Goal: Transaction & Acquisition: Obtain resource

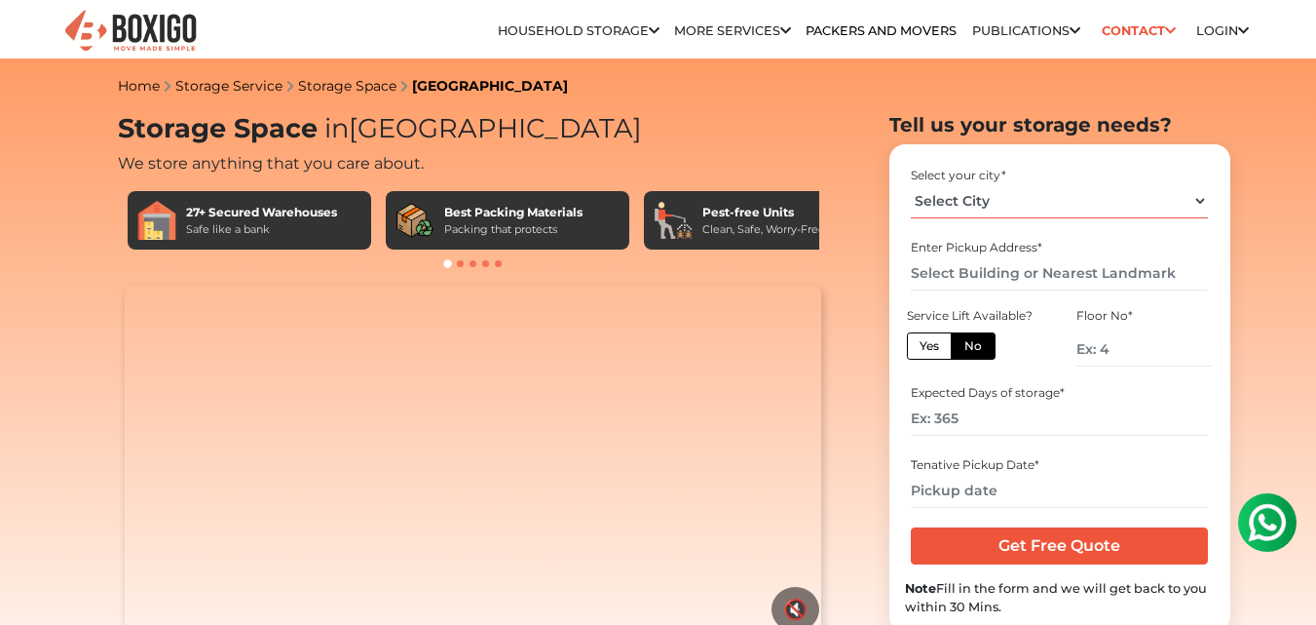
click at [968, 201] on select "Select City Bangalore Bengaluru Bhopal Bhubaneswar Chennai Coimbatore Cuttack D…" at bounding box center [1059, 201] width 297 height 34
select select "[GEOGRAPHIC_DATA]"
click at [911, 184] on select "Select City Bangalore Bengaluru Bhopal Bhubaneswar Chennai Coimbatore Cuttack D…" at bounding box center [1059, 201] width 297 height 34
click at [996, 266] on input "text" at bounding box center [1059, 273] width 297 height 34
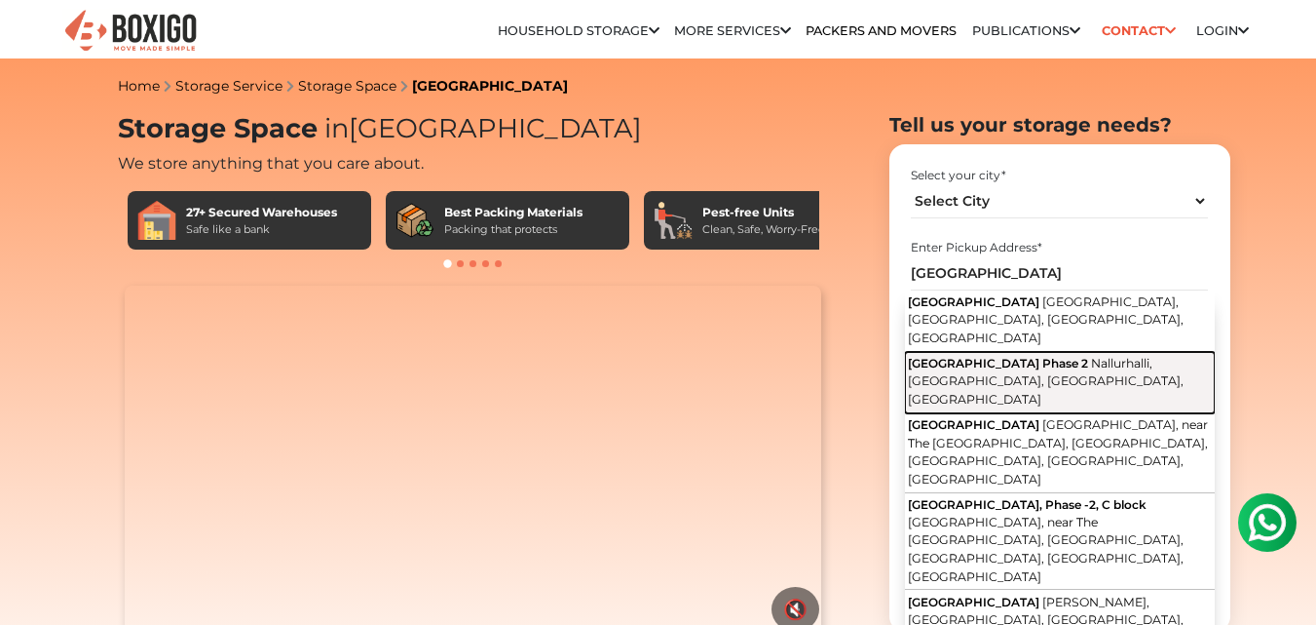
click at [1023, 356] on span "Nallurhalli, Whitefield, Bengaluru, Karnataka" at bounding box center [1046, 381] width 276 height 51
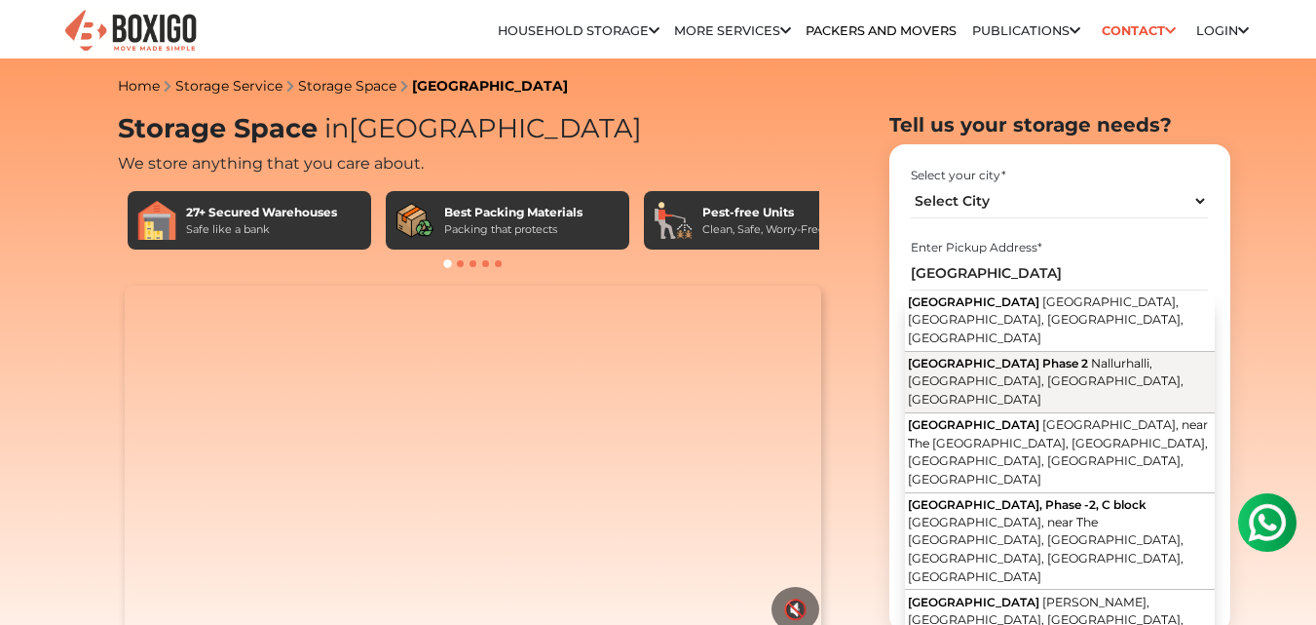
type input "[GEOGRAPHIC_DATA] Phase 2, [GEOGRAPHIC_DATA], [GEOGRAPHIC_DATA], [GEOGRAPHIC_DA…"
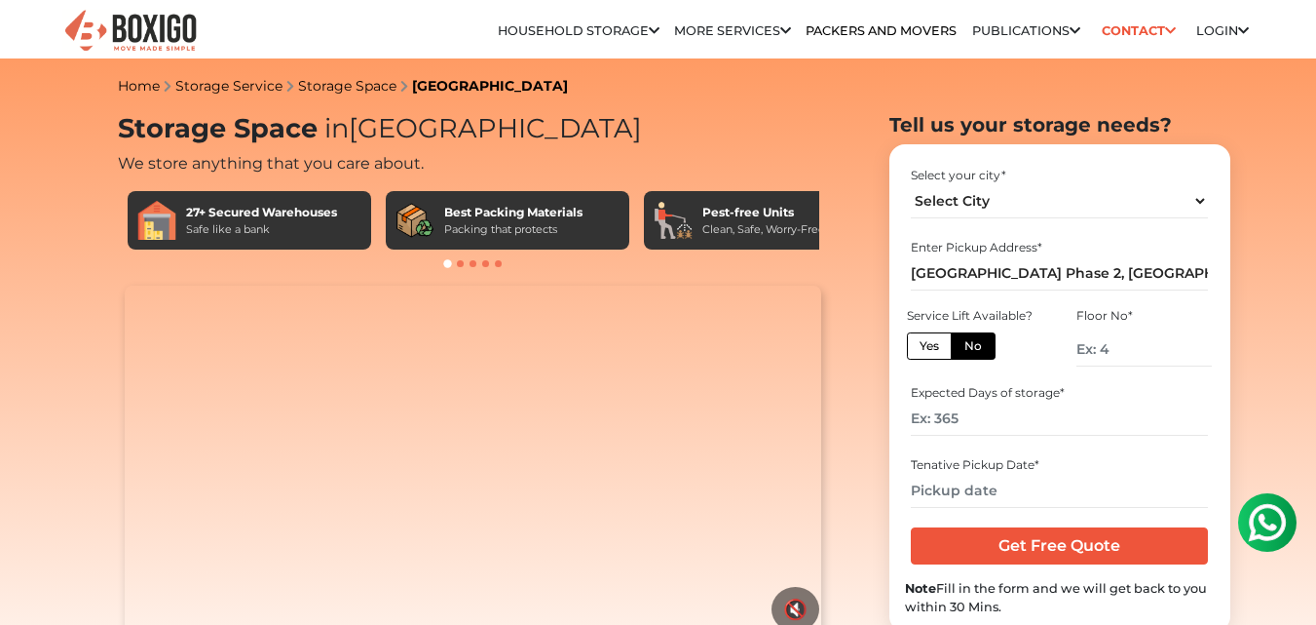
click at [1115, 315] on div "Floor No *" at bounding box center [1144, 316] width 134 height 18
click at [1106, 346] on input "number" at bounding box center [1144, 349] width 134 height 34
type input "11"
click at [995, 421] on input "number" at bounding box center [1059, 418] width 297 height 34
type input "65"
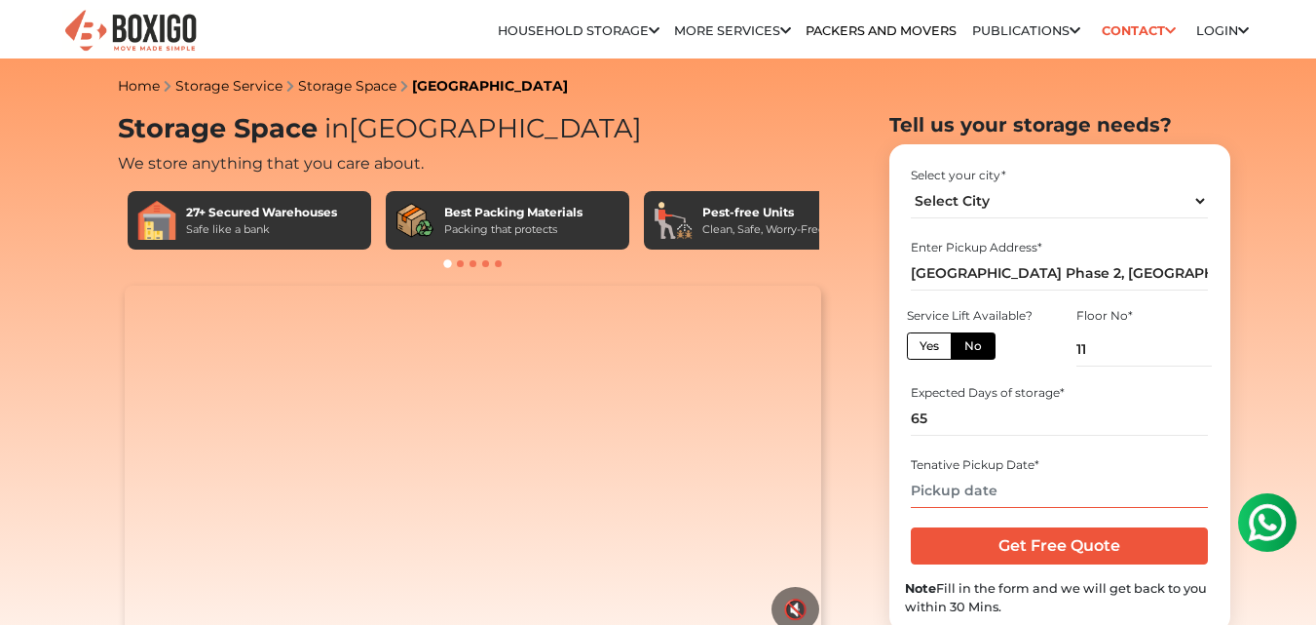
click at [981, 493] on input "text" at bounding box center [1059, 491] width 297 height 34
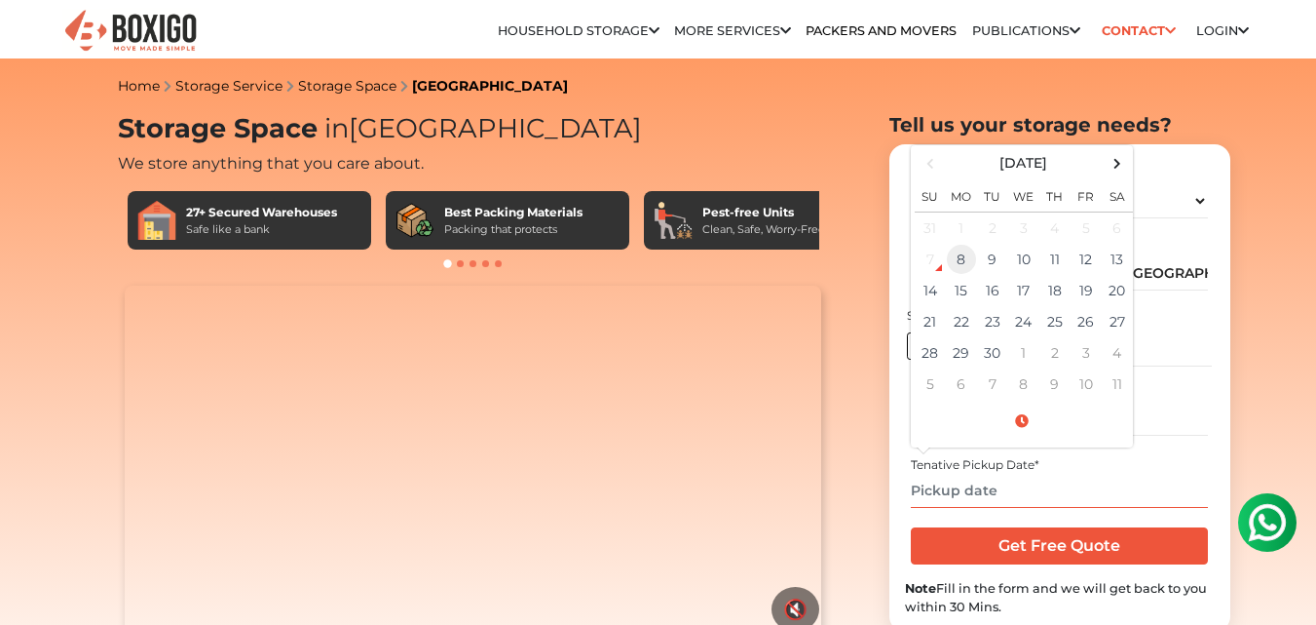
click at [967, 263] on td "8" at bounding box center [961, 259] width 31 height 31
type input "09/08/2025 12:43 PM"
click at [1024, 420] on span at bounding box center [1022, 421] width 214 height 34
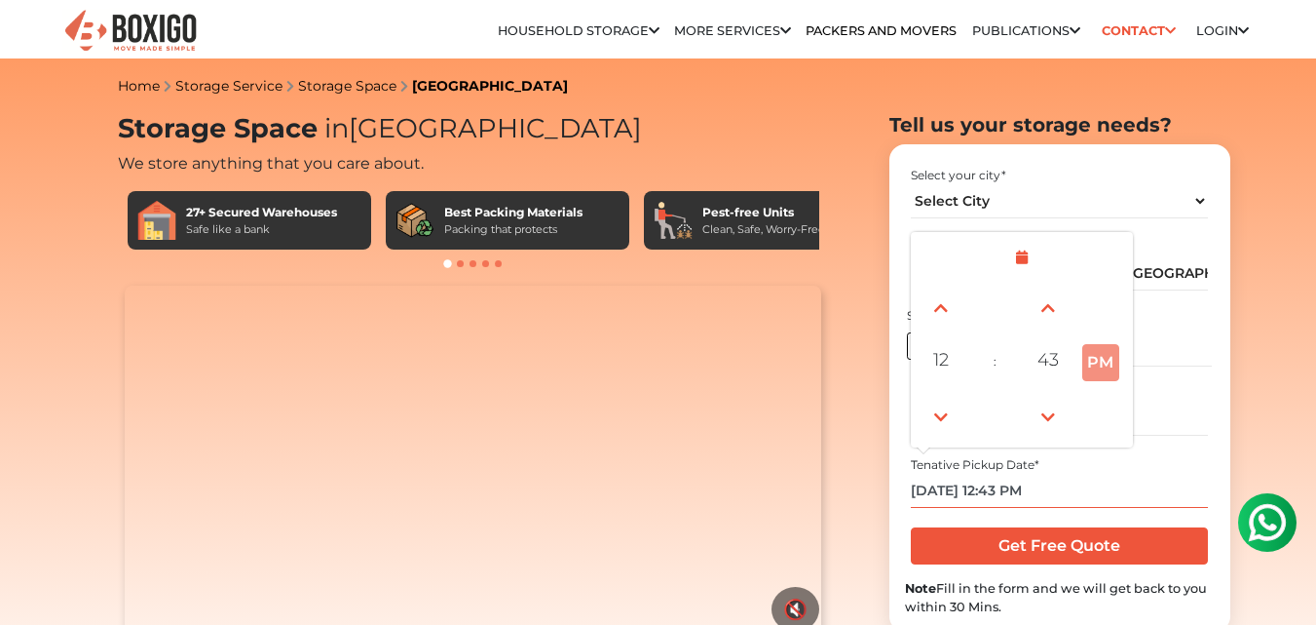
click at [1100, 474] on input "09/08/2025 12:43 PM" at bounding box center [1059, 491] width 297 height 34
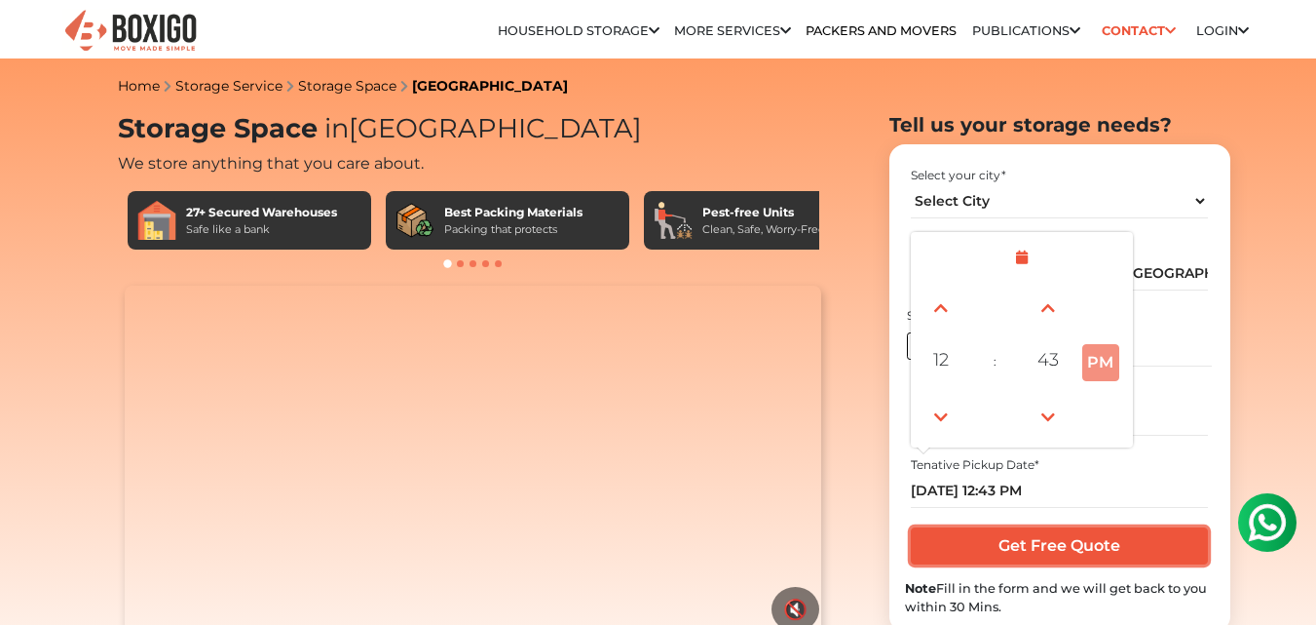
click at [1081, 550] on input "Get Free Quote" at bounding box center [1059, 545] width 297 height 37
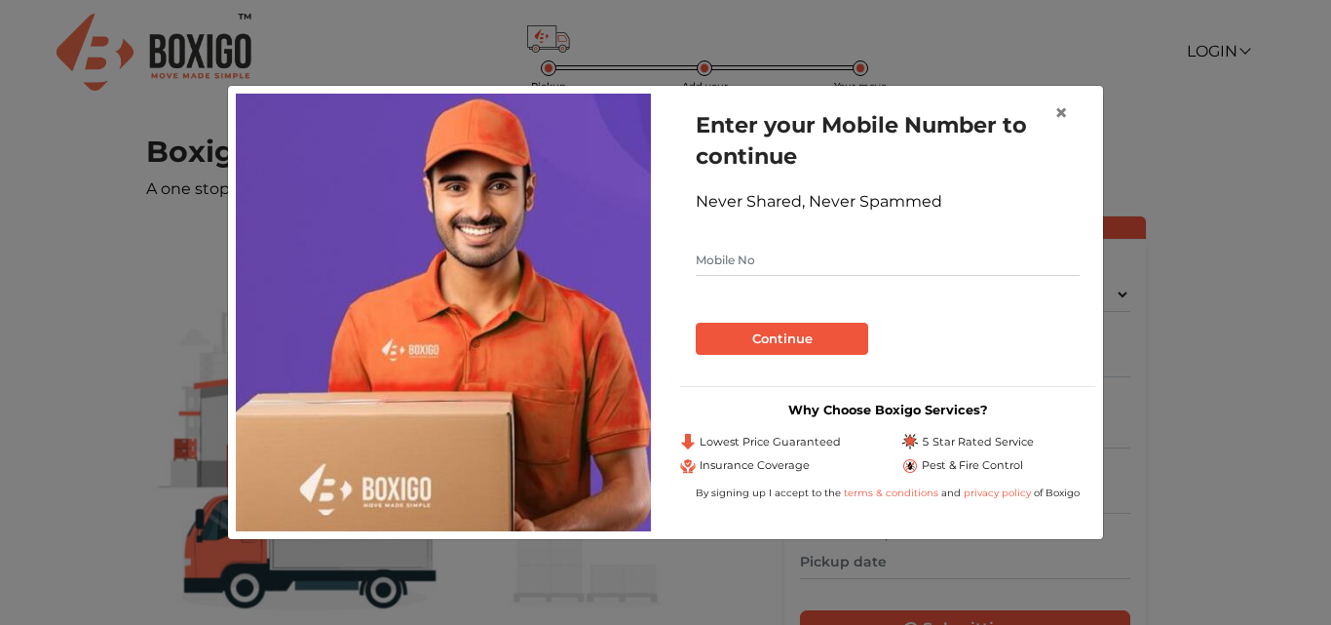
click at [718, 259] on input "text" at bounding box center [888, 260] width 384 height 31
type input "9490199040"
click at [748, 329] on button "Continue" at bounding box center [782, 339] width 172 height 33
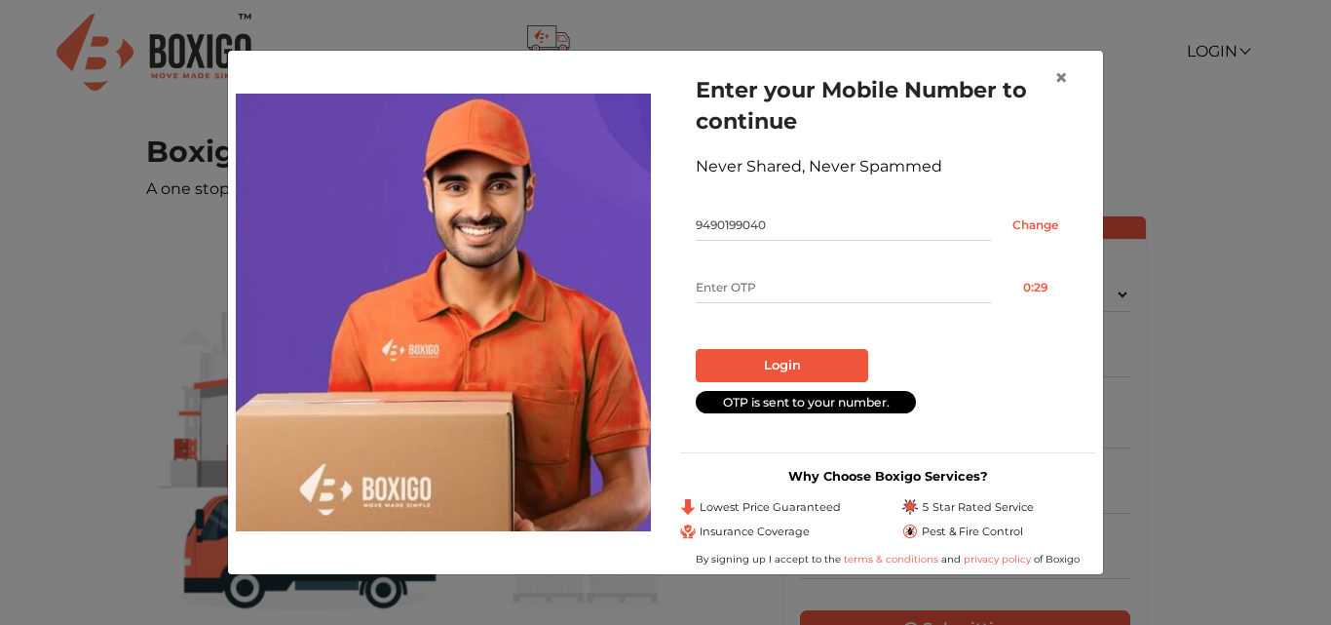
click at [749, 284] on input "text" at bounding box center [843, 287] width 295 height 31
type input "3151"
click at [772, 358] on button "Login" at bounding box center [782, 365] width 172 height 33
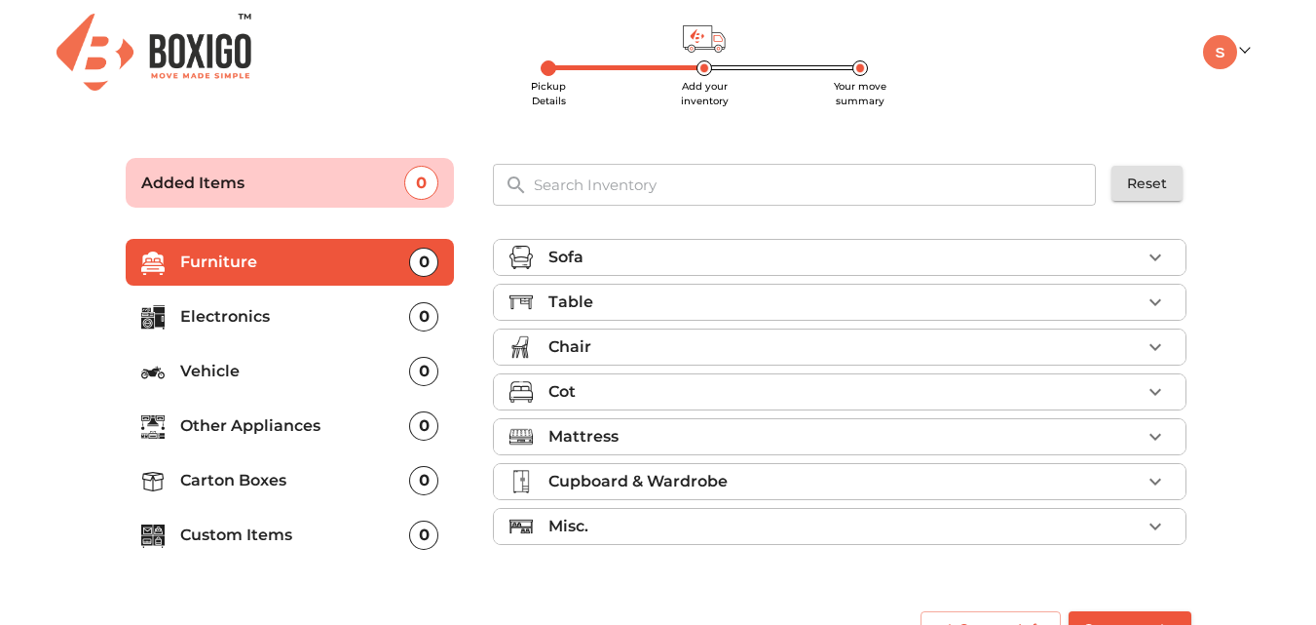
click at [783, 255] on div "Sofa" at bounding box center [845, 257] width 592 height 23
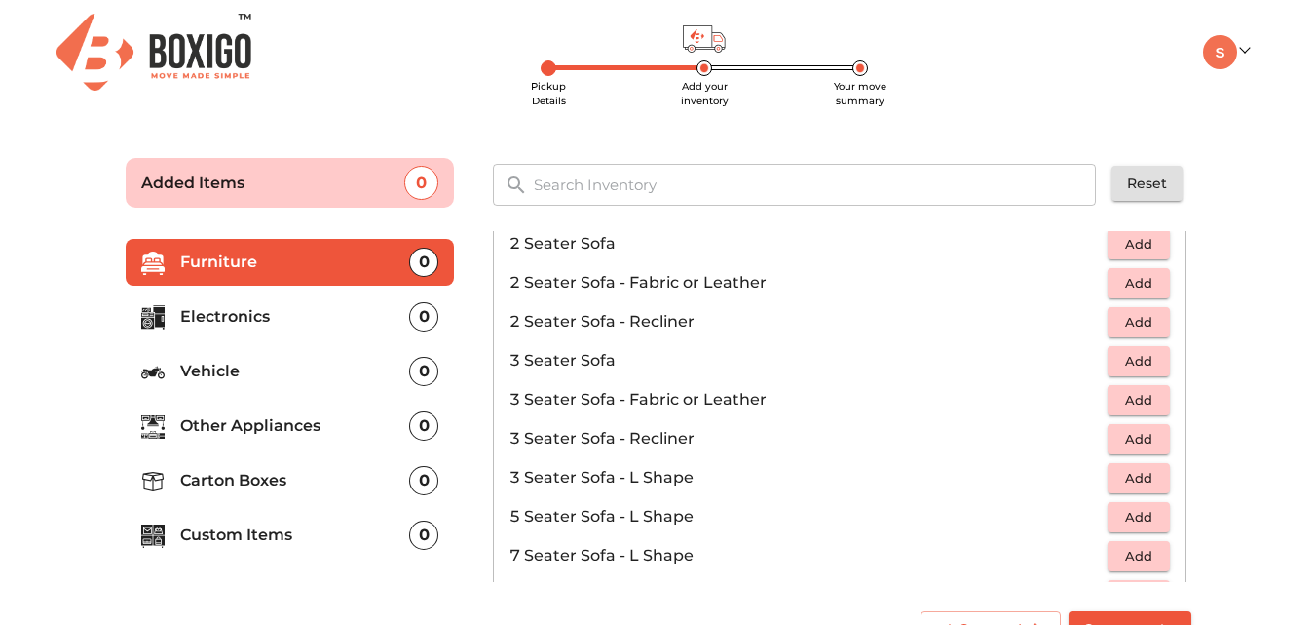
scroll to position [178, 0]
click at [1121, 471] on span "Add" at bounding box center [1139, 476] width 43 height 22
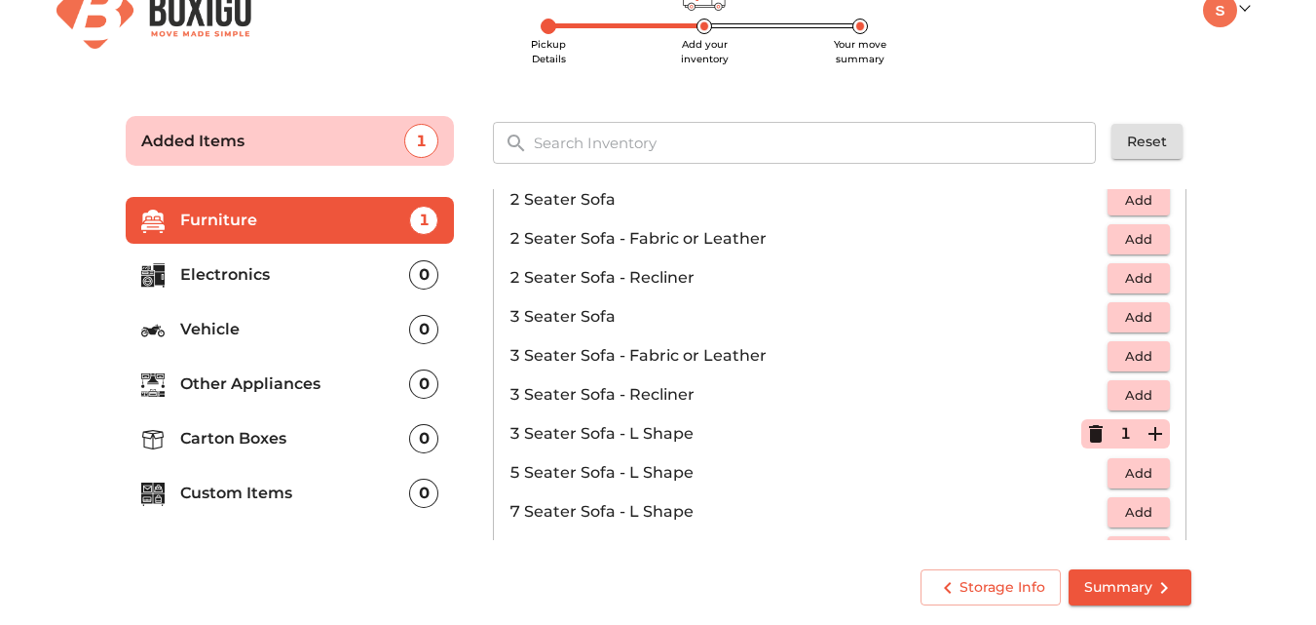
click at [329, 272] on p "Electronics" at bounding box center [295, 274] width 230 height 23
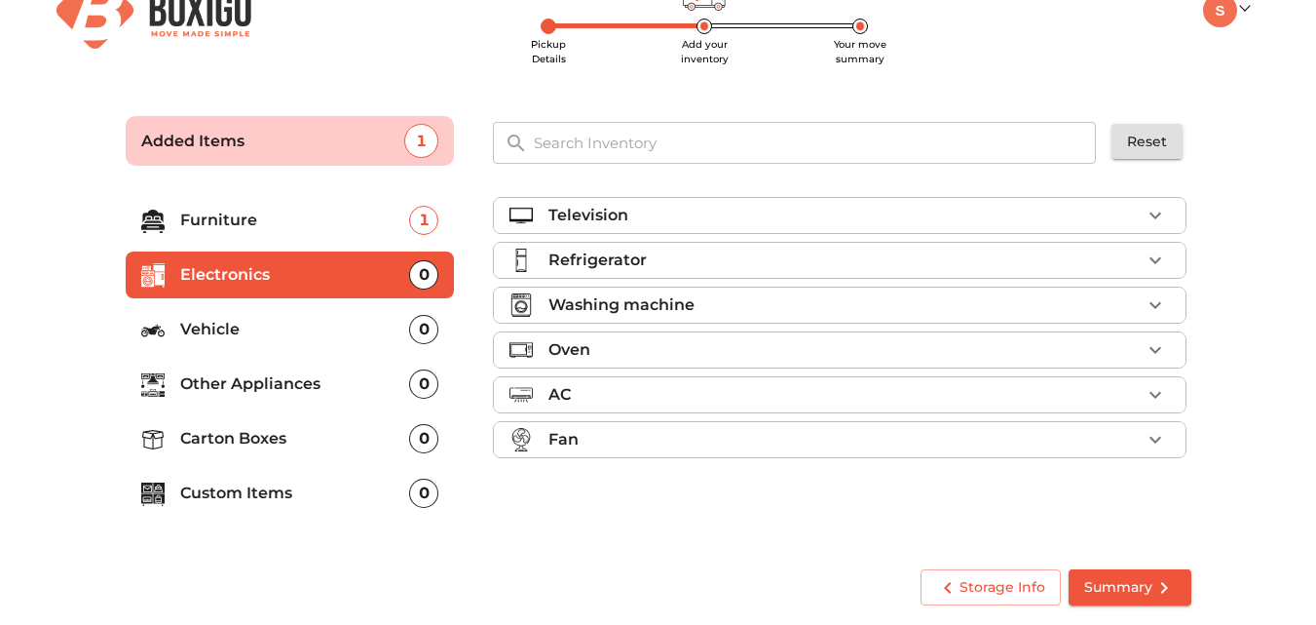
scroll to position [0, 0]
click at [677, 214] on div "Television" at bounding box center [845, 215] width 592 height 23
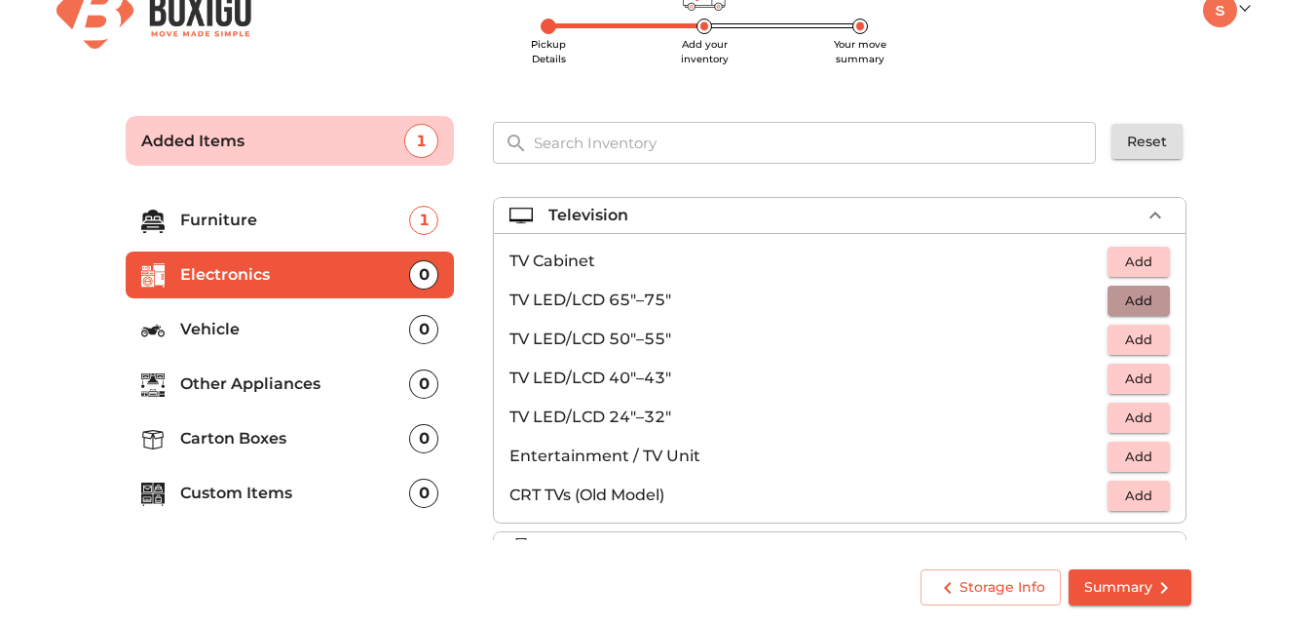
click at [1128, 301] on span "Add" at bounding box center [1139, 300] width 43 height 22
click at [252, 223] on p "Furniture" at bounding box center [295, 220] width 230 height 23
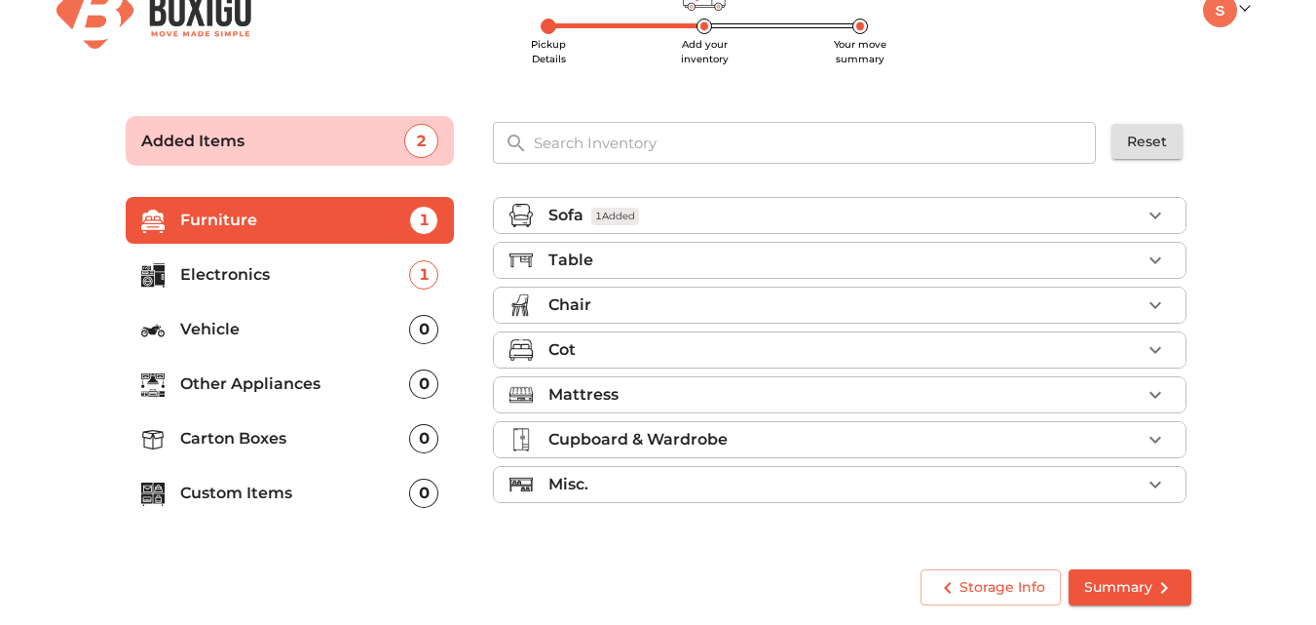
click at [778, 265] on div "Table" at bounding box center [845, 259] width 592 height 23
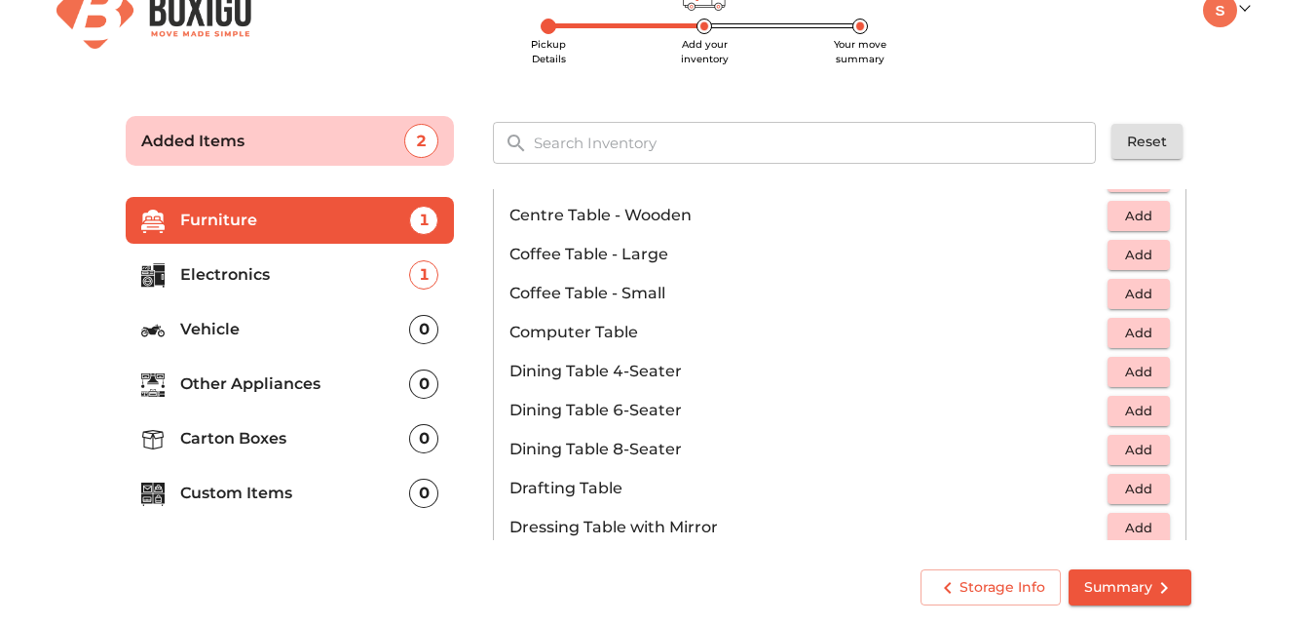
scroll to position [246, 0]
click at [1118, 377] on span "Add" at bounding box center [1139, 373] width 43 height 22
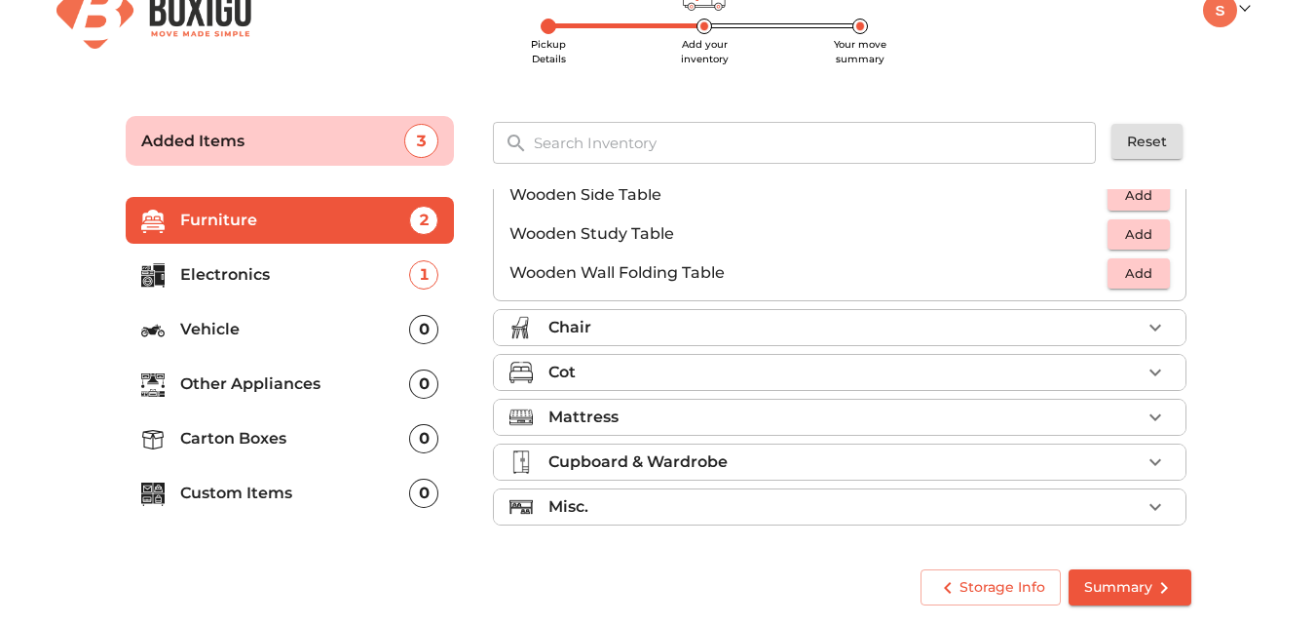
scroll to position [1359, 0]
click at [699, 412] on div "Mattress" at bounding box center [845, 415] width 592 height 23
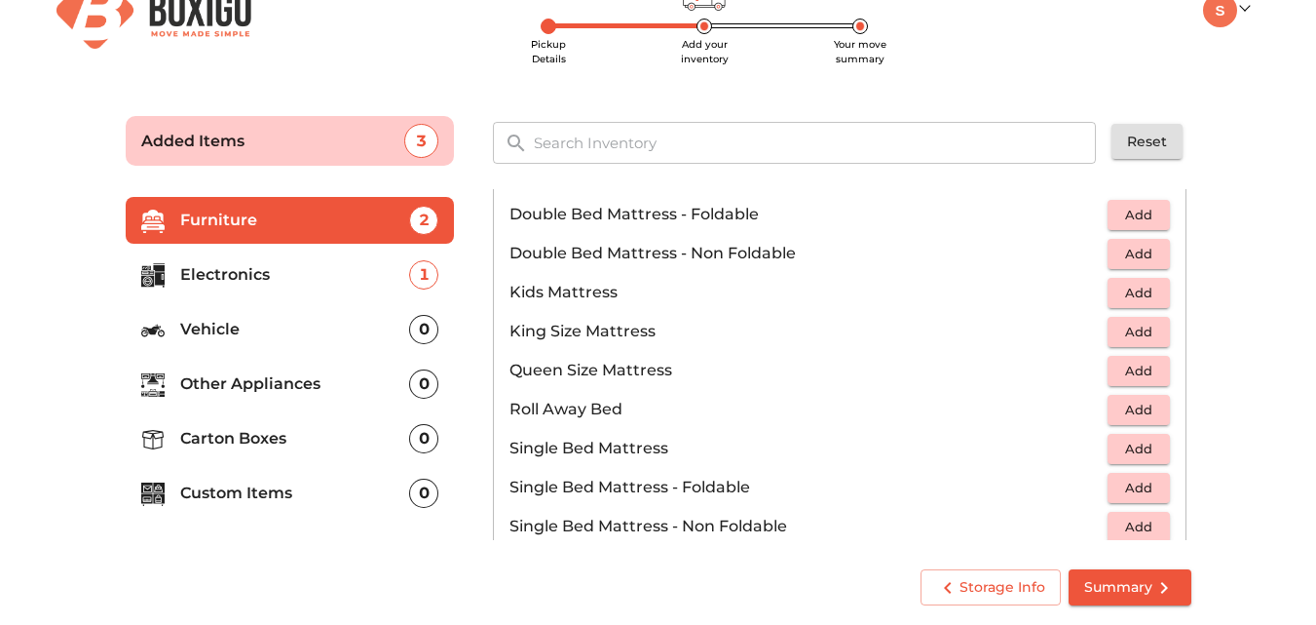
scroll to position [225, 0]
click at [1126, 340] on span "Add" at bounding box center [1139, 333] width 43 height 22
click at [1129, 380] on span "Add" at bounding box center [1139, 372] width 43 height 22
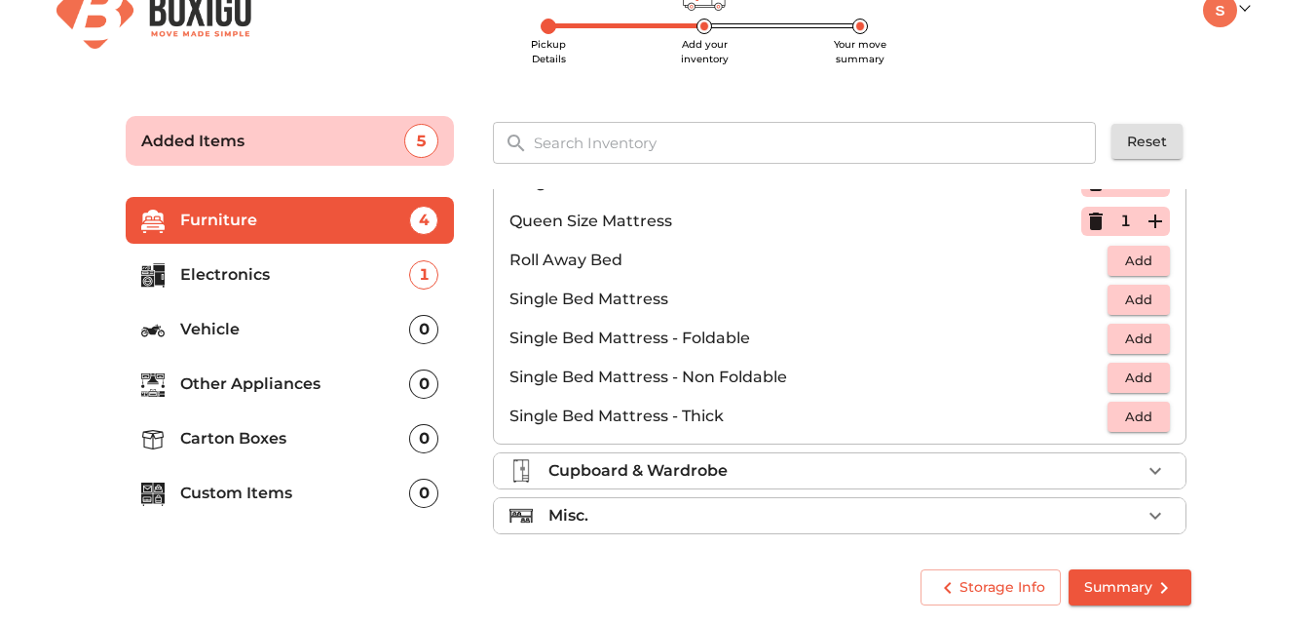
scroll to position [385, 0]
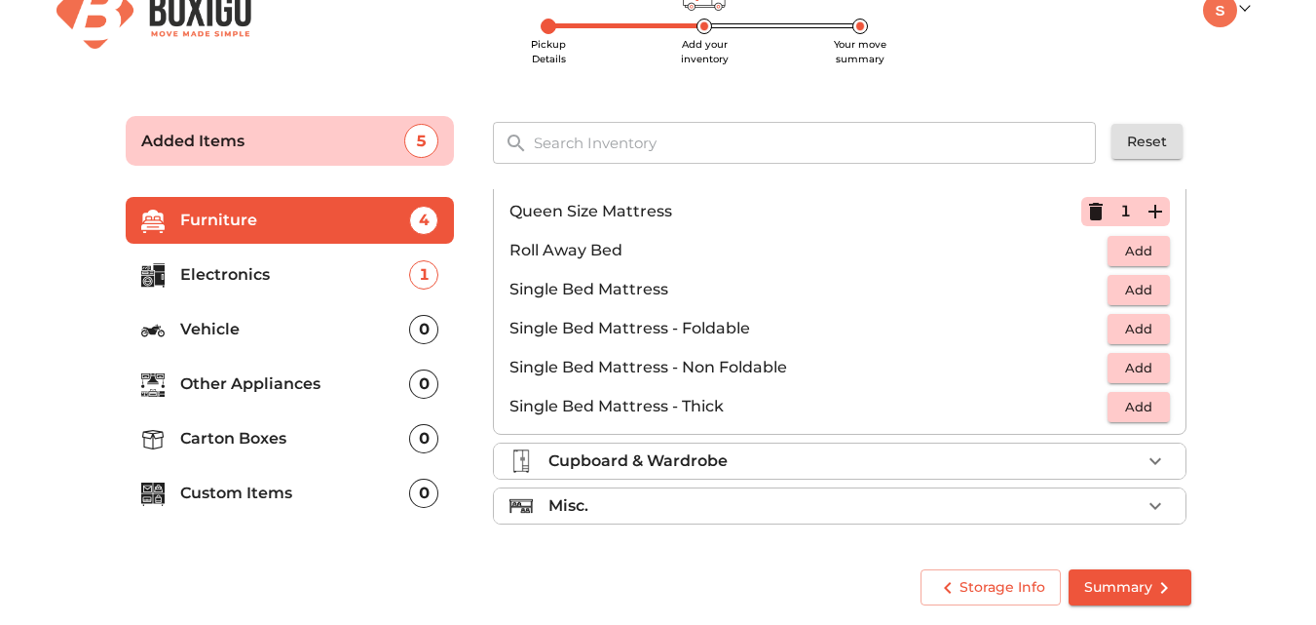
click at [1121, 580] on span "Summary" at bounding box center [1131, 587] width 92 height 24
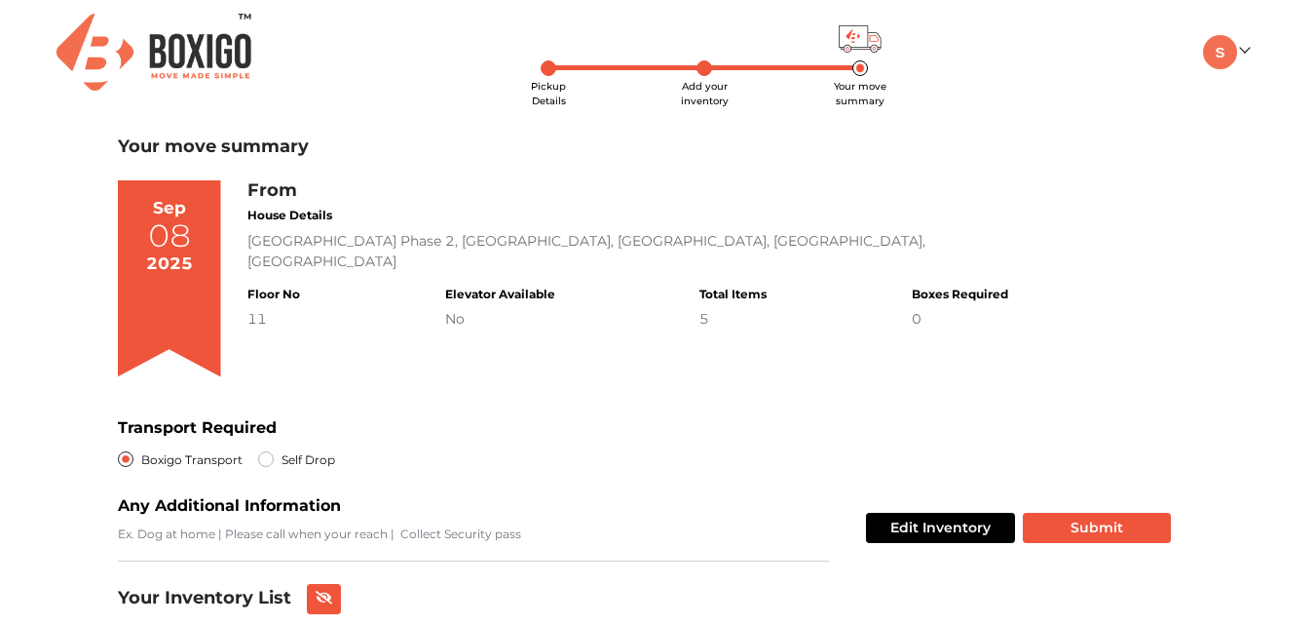
click at [701, 80] on span "Add your inventory" at bounding box center [705, 93] width 48 height 27
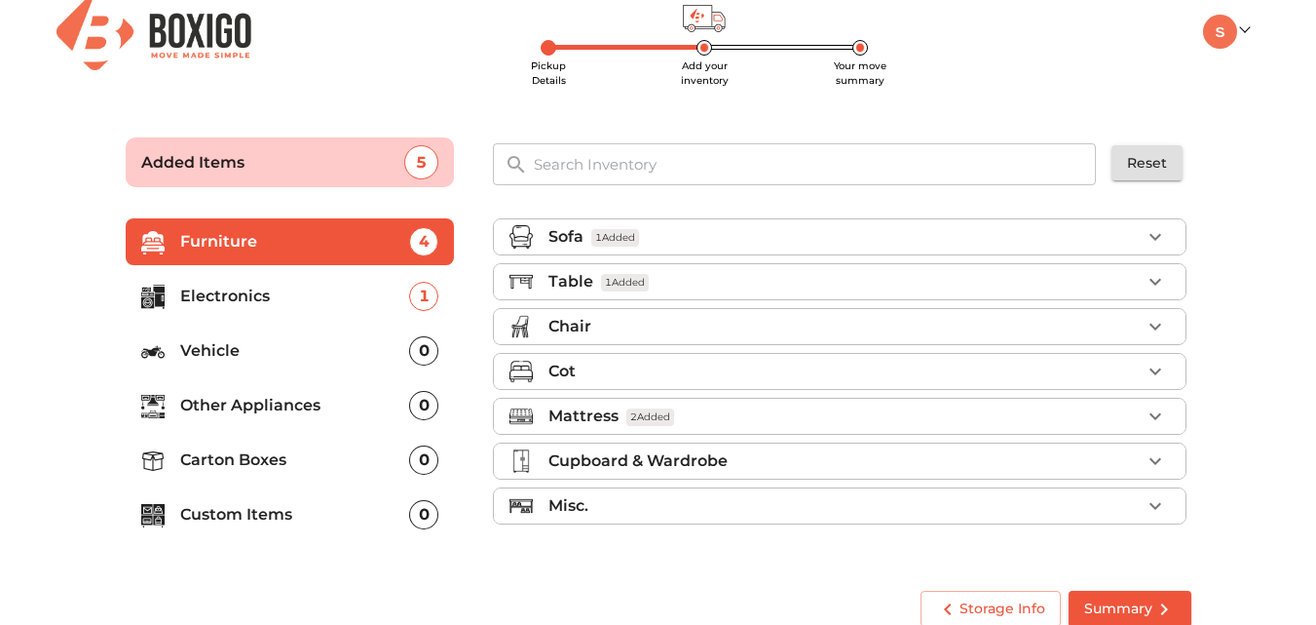
scroll to position [42, 0]
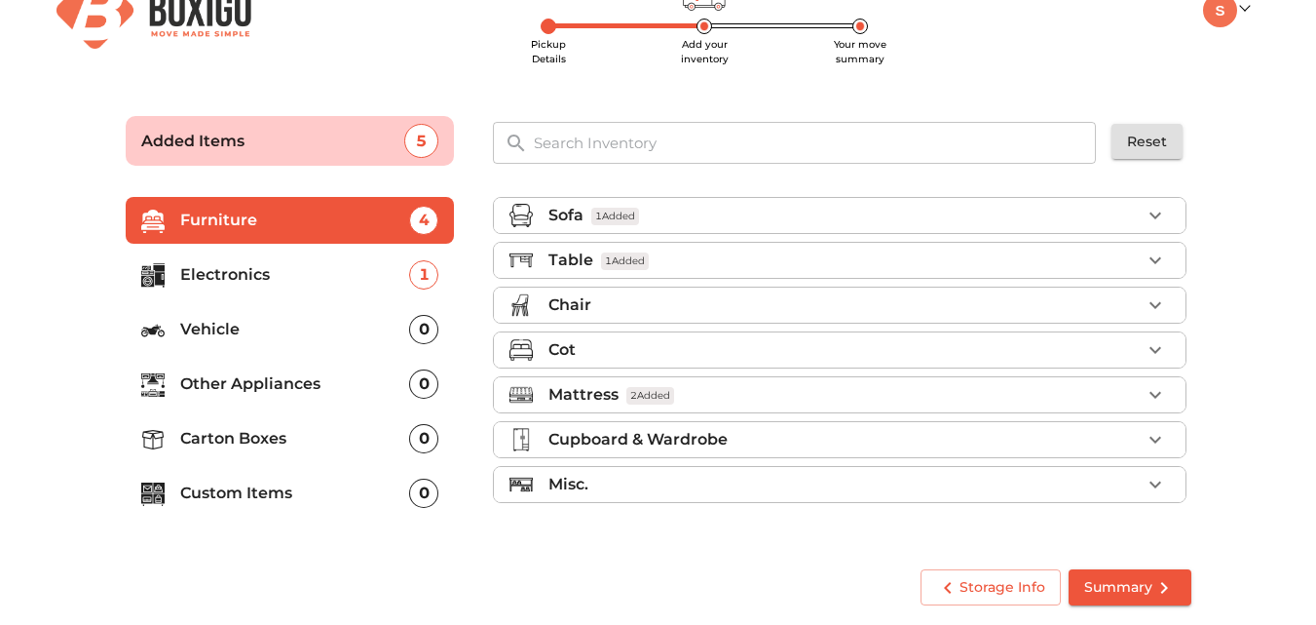
click at [1102, 481] on div "Misc." at bounding box center [845, 484] width 592 height 23
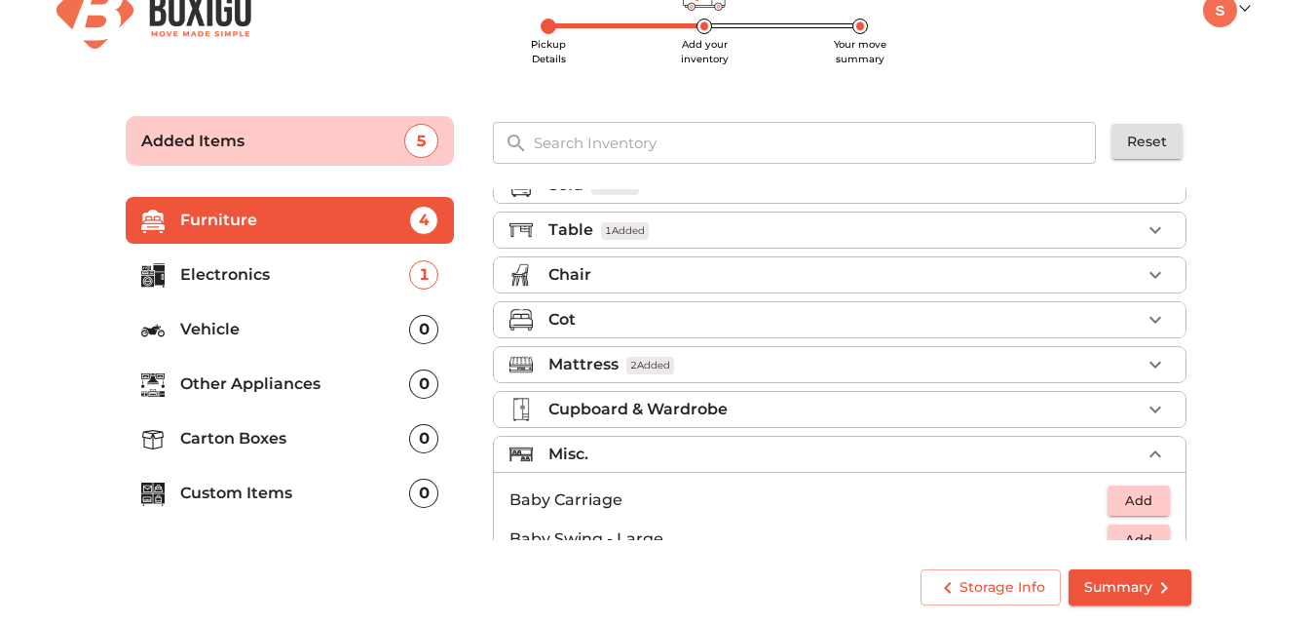
scroll to position [0, 0]
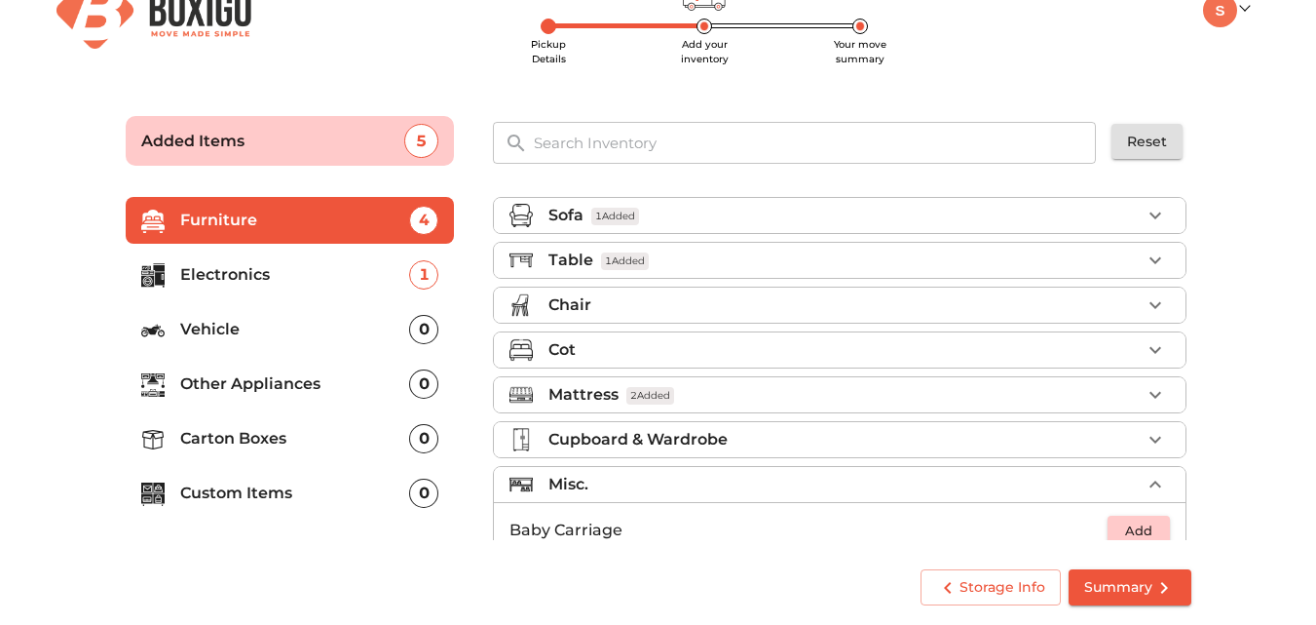
click at [571, 256] on p "Table" at bounding box center [571, 259] width 45 height 23
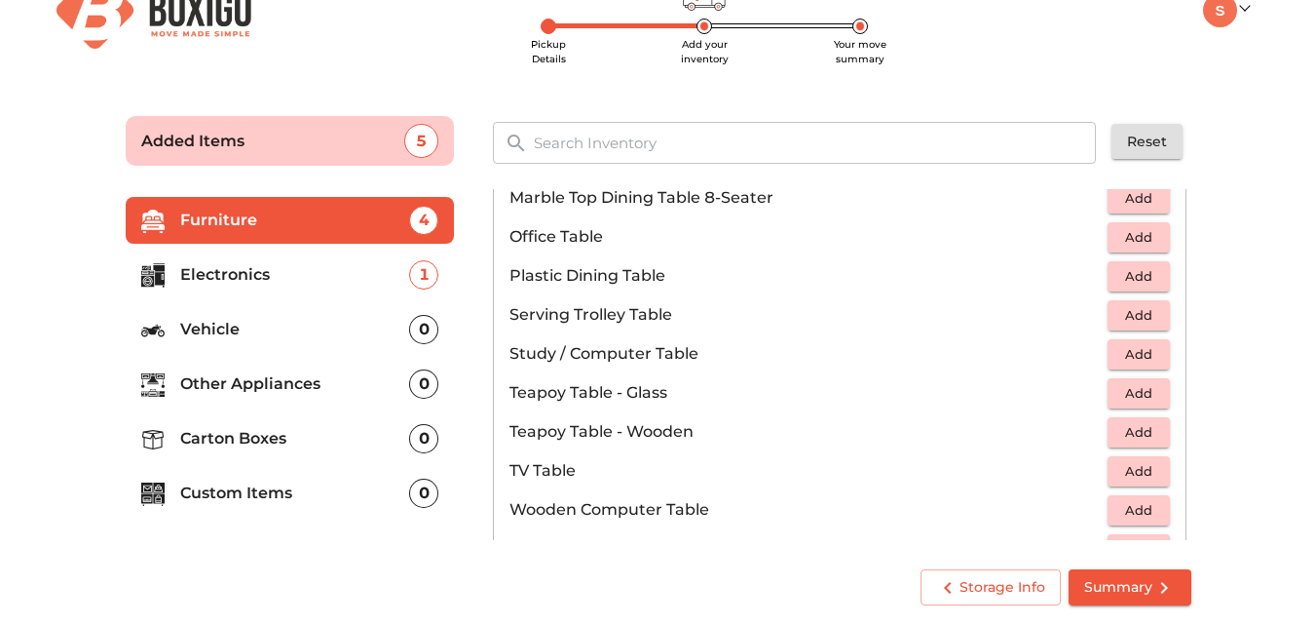
scroll to position [1008, 0]
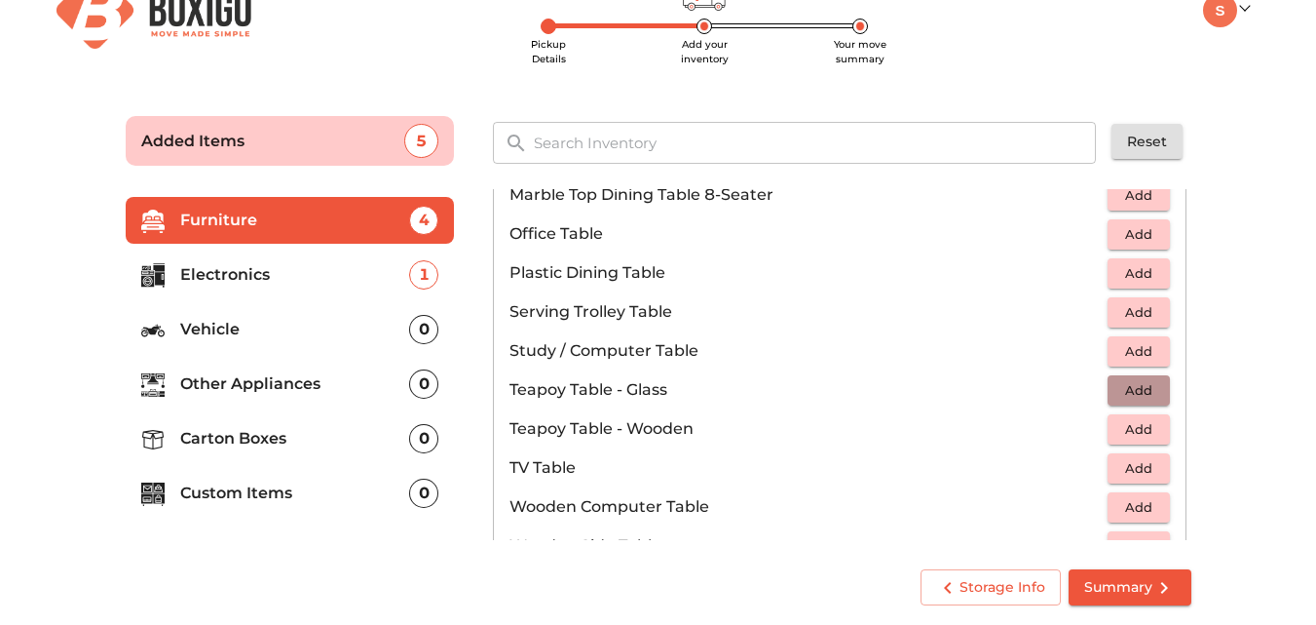
click at [1118, 394] on span "Add" at bounding box center [1139, 390] width 43 height 22
click at [255, 265] on p "Electronics" at bounding box center [295, 274] width 230 height 23
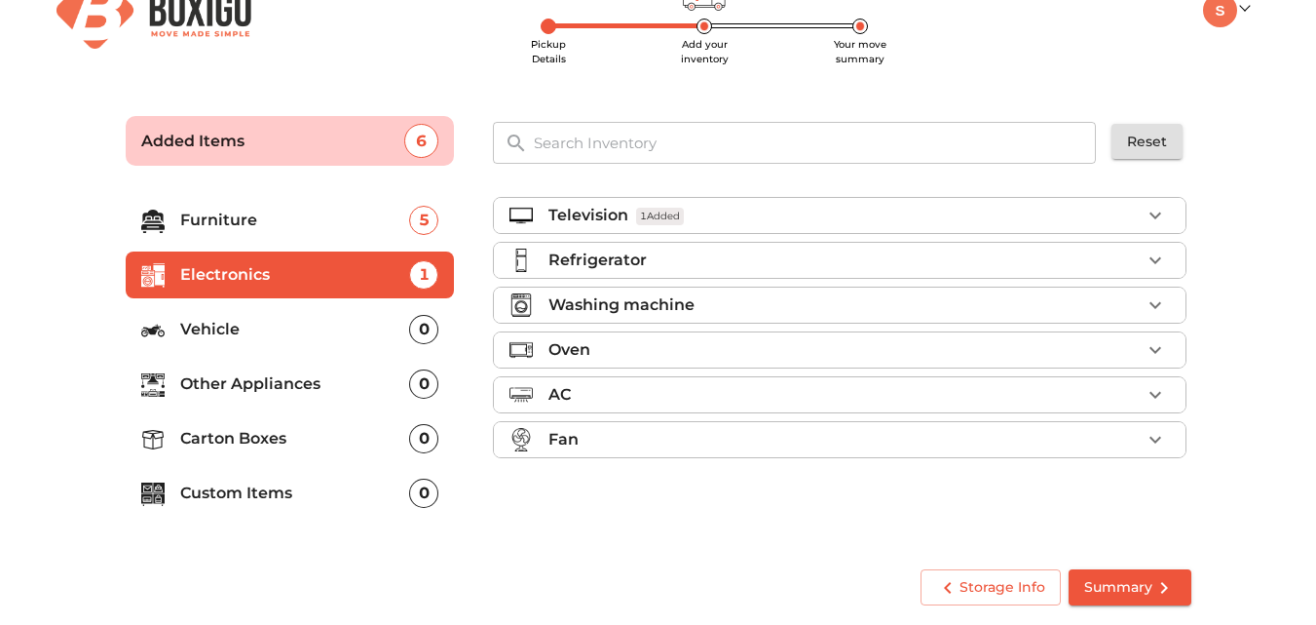
scroll to position [0, 0]
click at [659, 303] on p "Washing machine" at bounding box center [622, 304] width 146 height 23
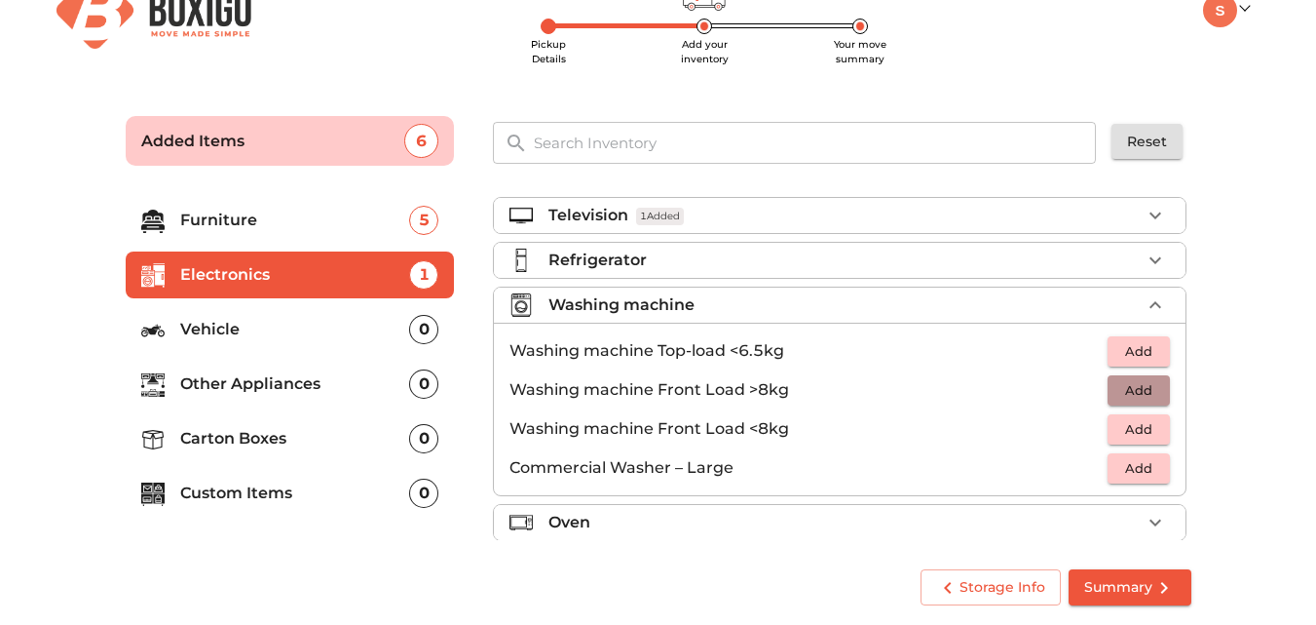
click at [1131, 393] on span "Add" at bounding box center [1139, 390] width 43 height 22
click at [675, 252] on div "Refrigerator" at bounding box center [845, 259] width 592 height 23
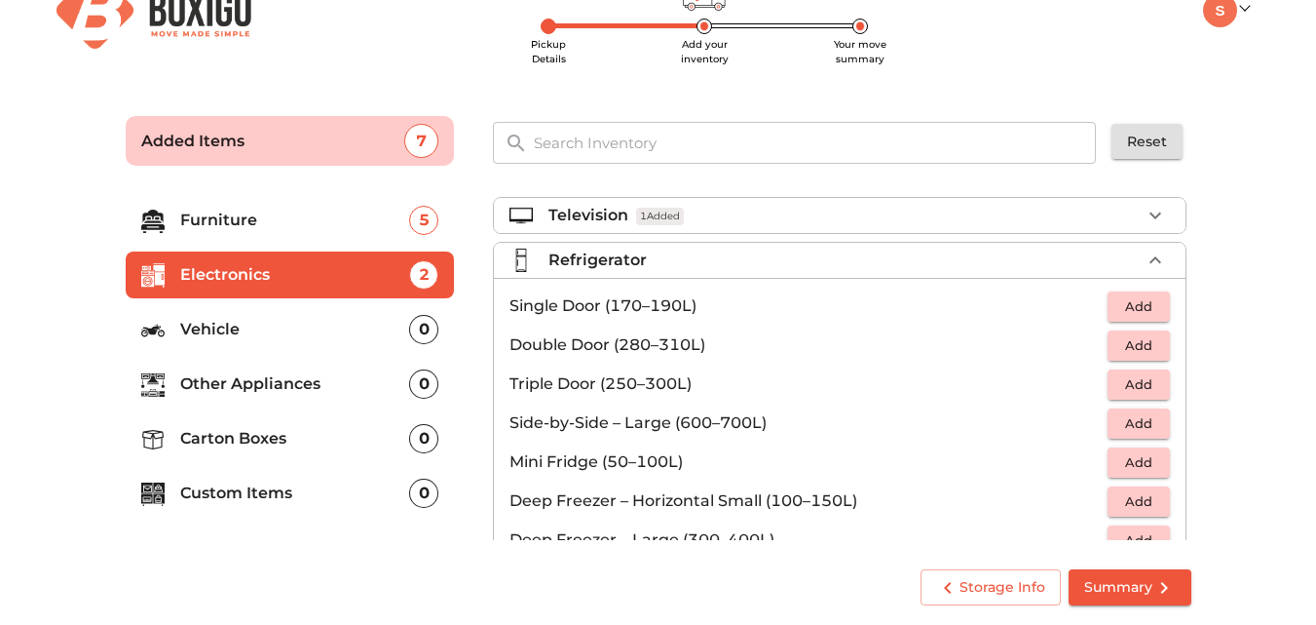
click at [1139, 352] on span "Add" at bounding box center [1139, 345] width 43 height 22
click at [230, 389] on p "Other Appliances" at bounding box center [295, 383] width 230 height 23
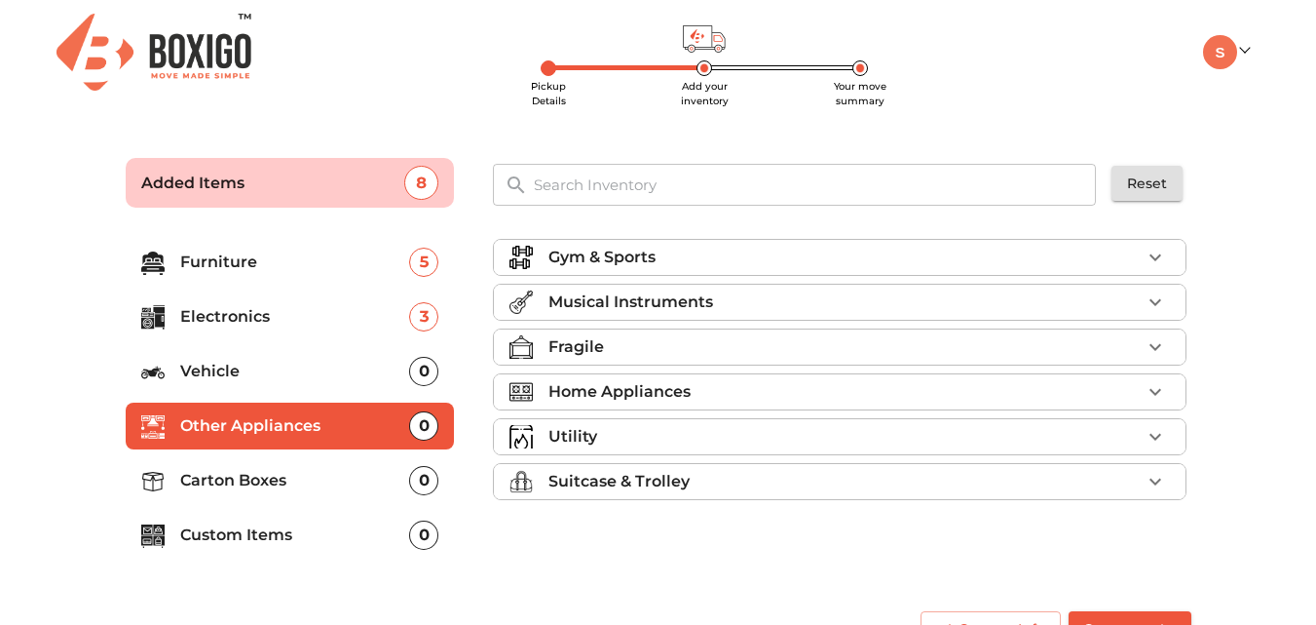
scroll to position [42, 0]
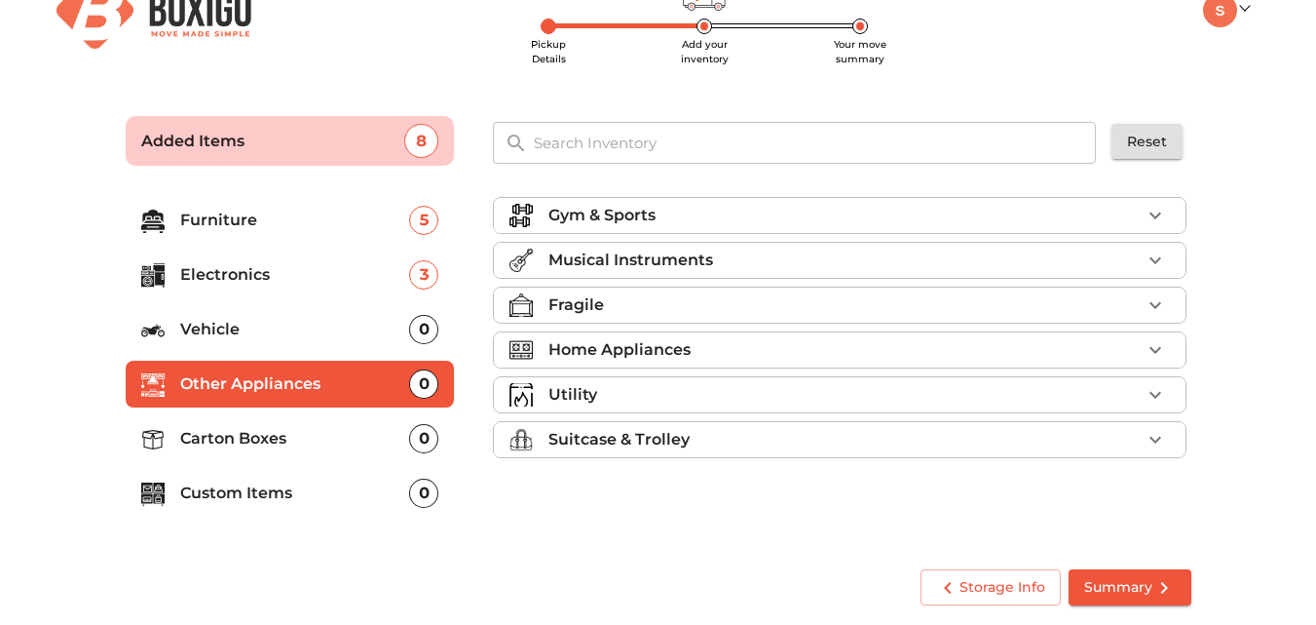
click at [1026, 433] on div "Suitcase & Trolley" at bounding box center [845, 439] width 592 height 23
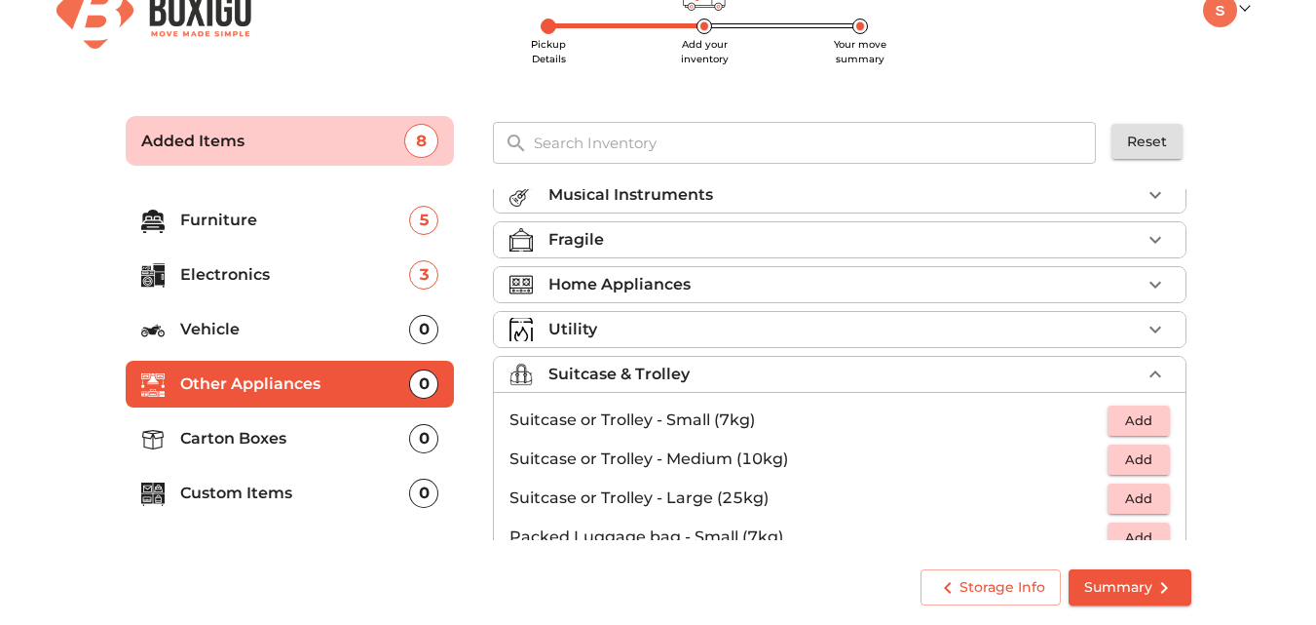
scroll to position [0, 0]
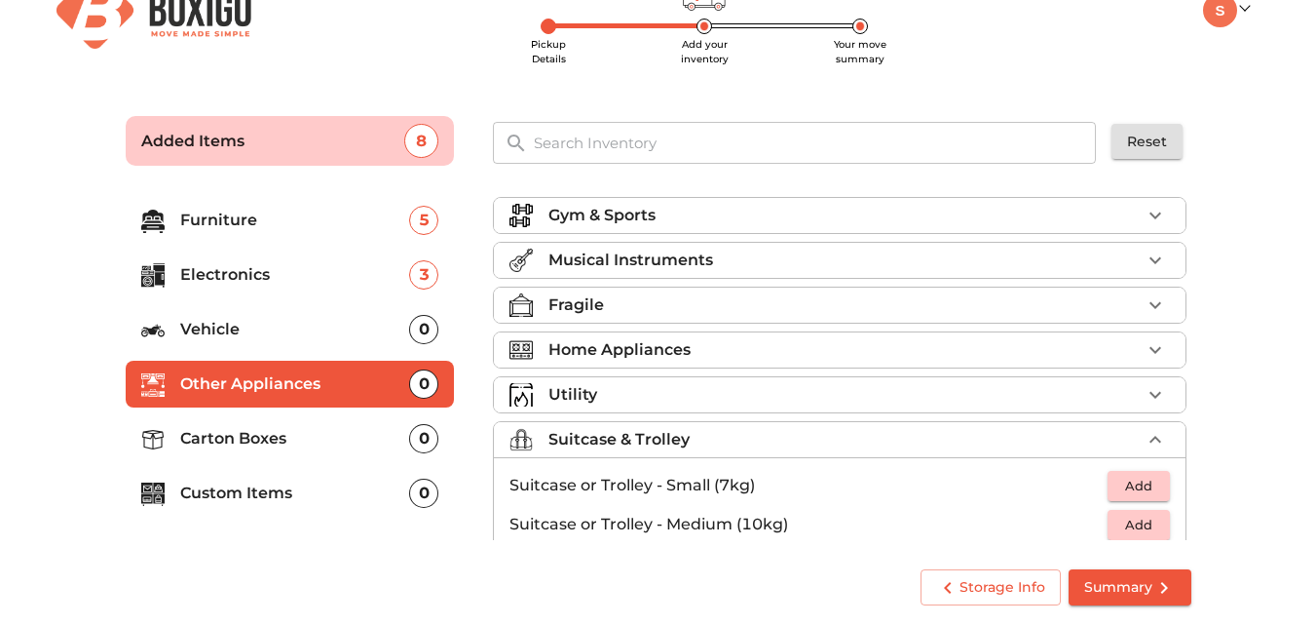
click at [761, 336] on li "Home Appliances" at bounding box center [840, 349] width 692 height 35
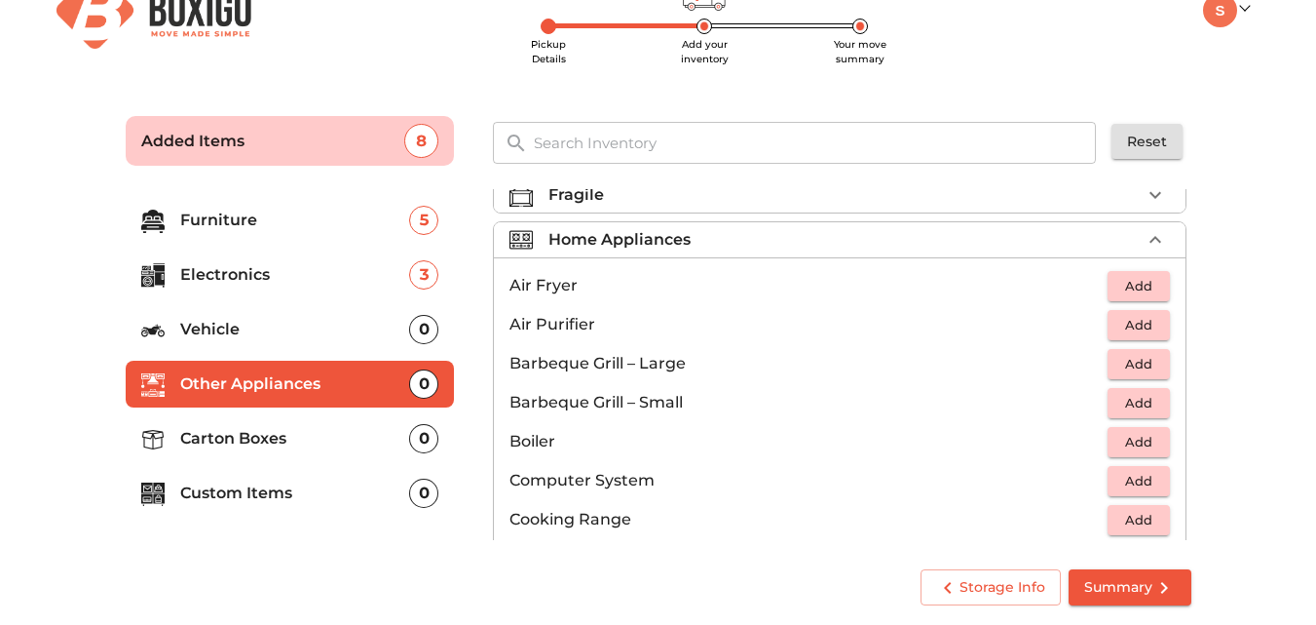
scroll to position [109, 0]
click at [1146, 575] on span "Summary" at bounding box center [1131, 587] width 92 height 24
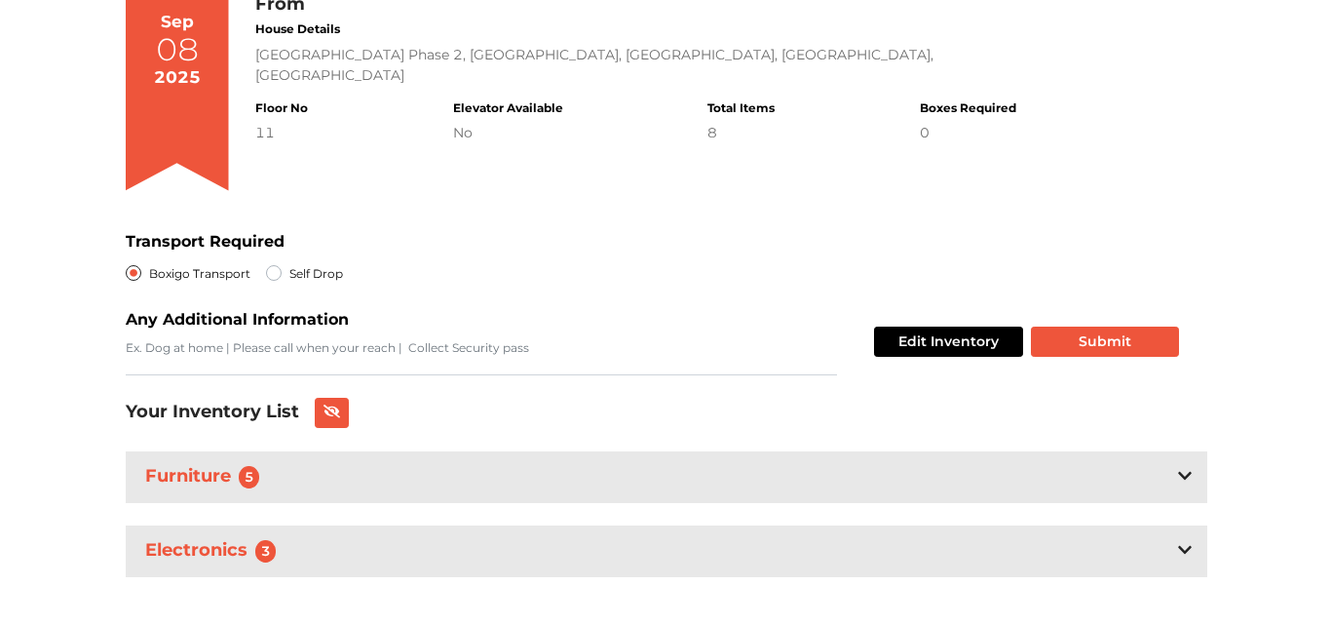
scroll to position [208, 0]
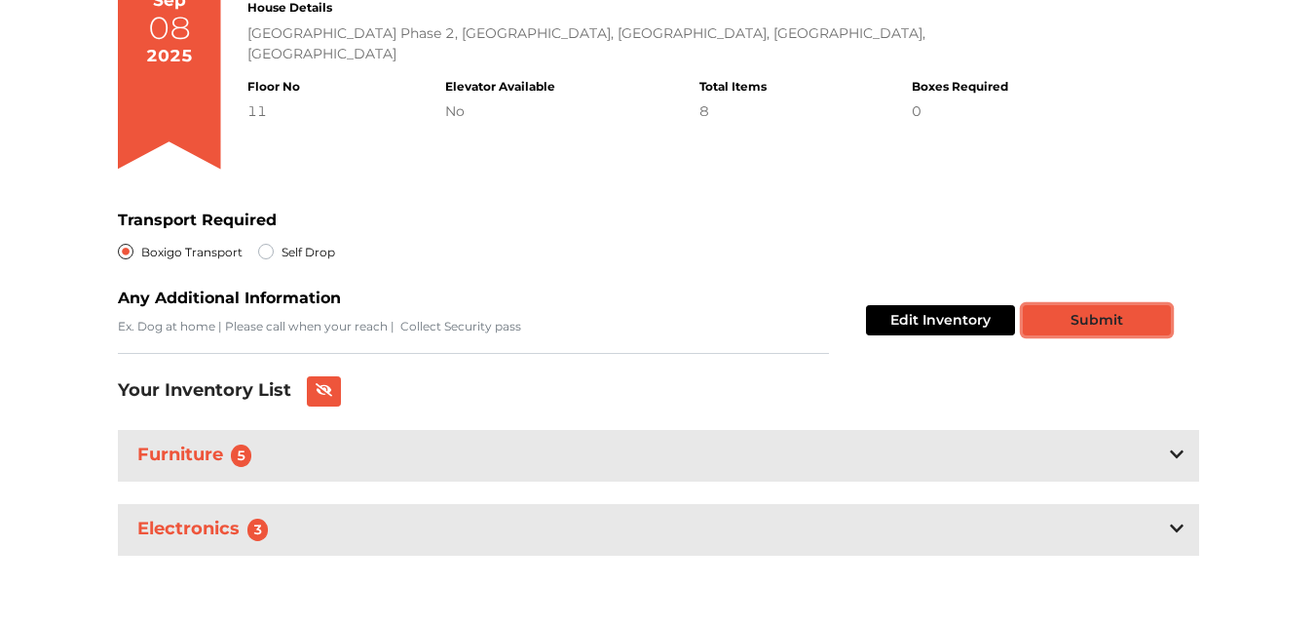
click at [1102, 315] on button "Submit" at bounding box center [1097, 320] width 148 height 30
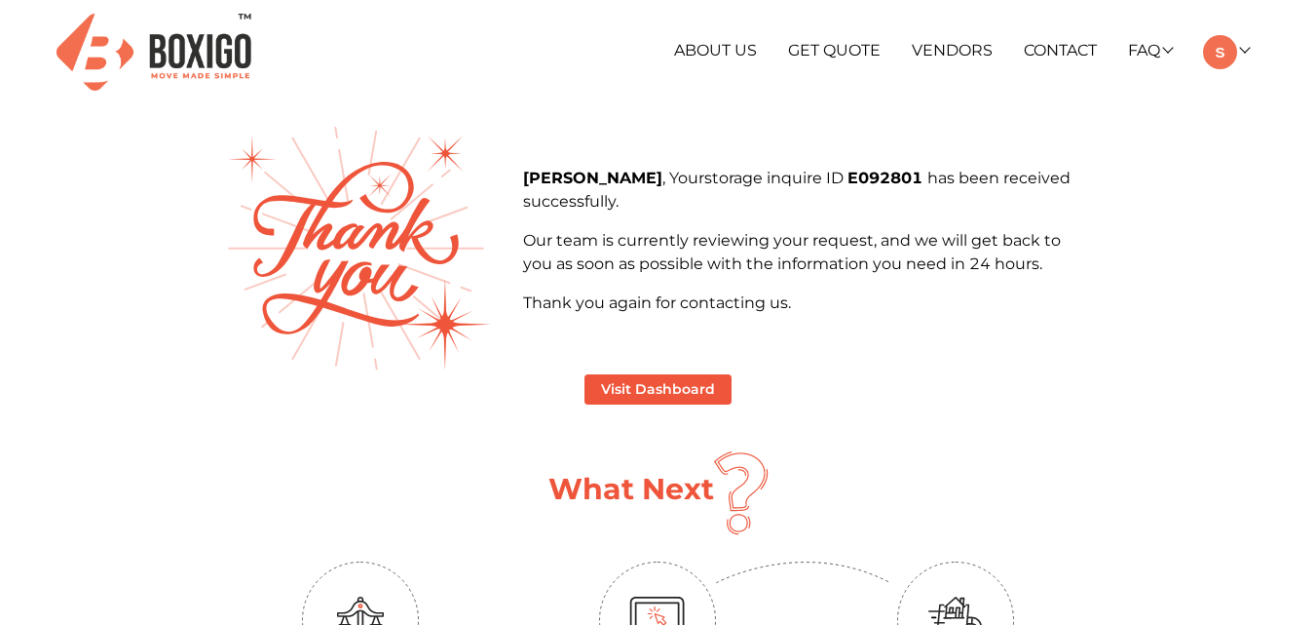
click at [848, 176] on b "E092801" at bounding box center [888, 178] width 80 height 19
copy b "E092801"
